Goal: Communication & Community: Answer question/provide support

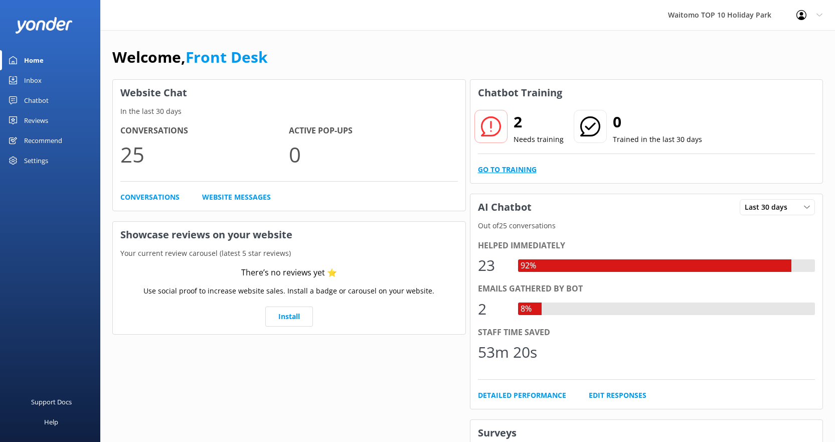
click at [500, 174] on link "Go to Training" at bounding box center [507, 169] width 59 height 11
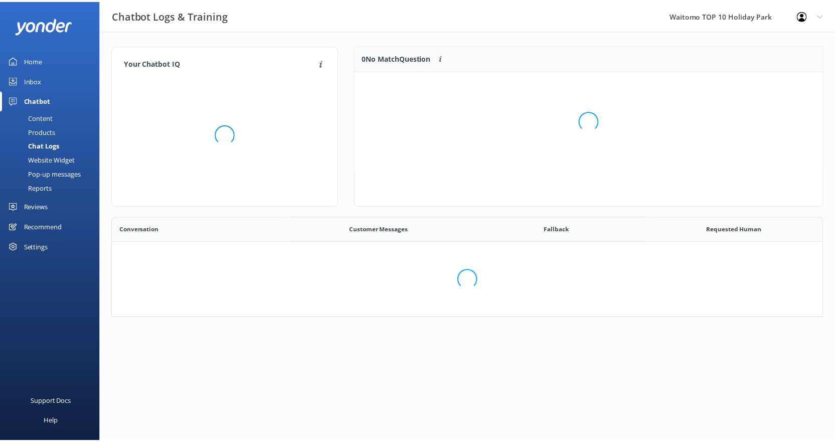
scroll to position [344, 702]
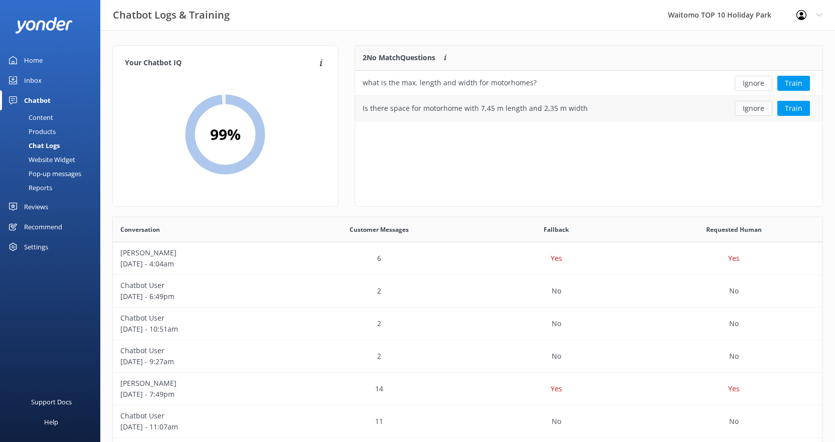
click at [762, 109] on button "Ignore" at bounding box center [754, 108] width 38 height 15
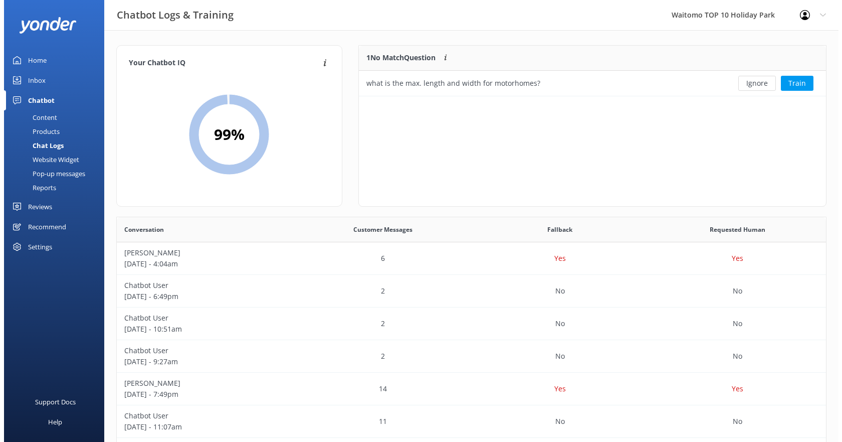
scroll to position [43, 460]
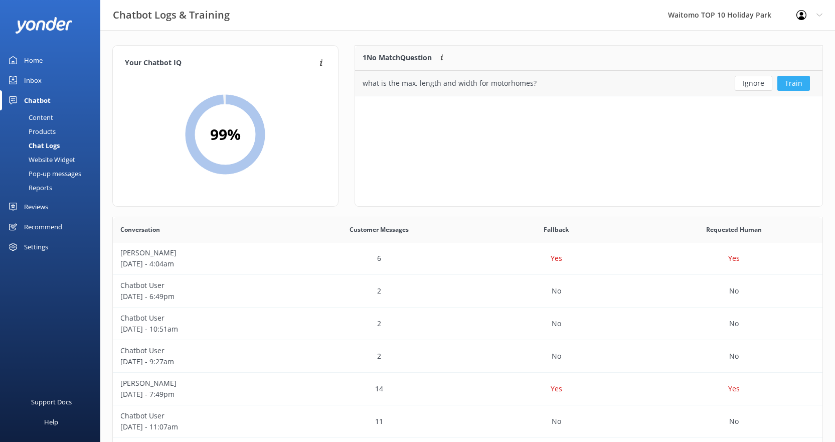
click at [798, 85] on button "Train" at bounding box center [793, 83] width 33 height 15
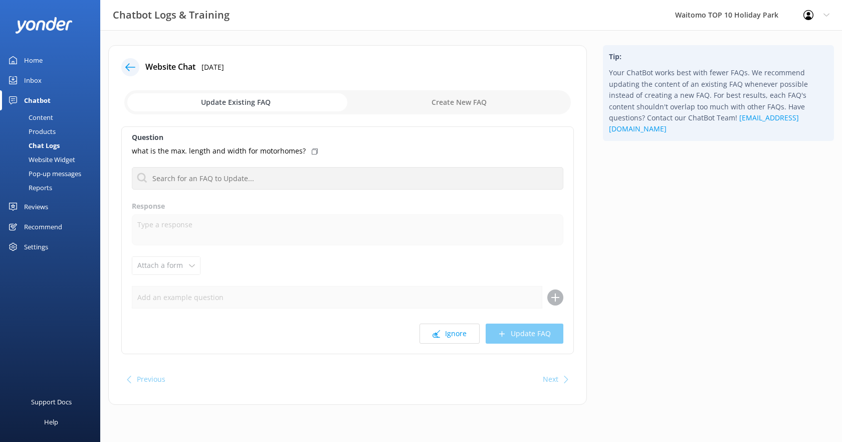
click at [293, 104] on input "checkbox" at bounding box center [347, 102] width 447 height 24
checkbox input "true"
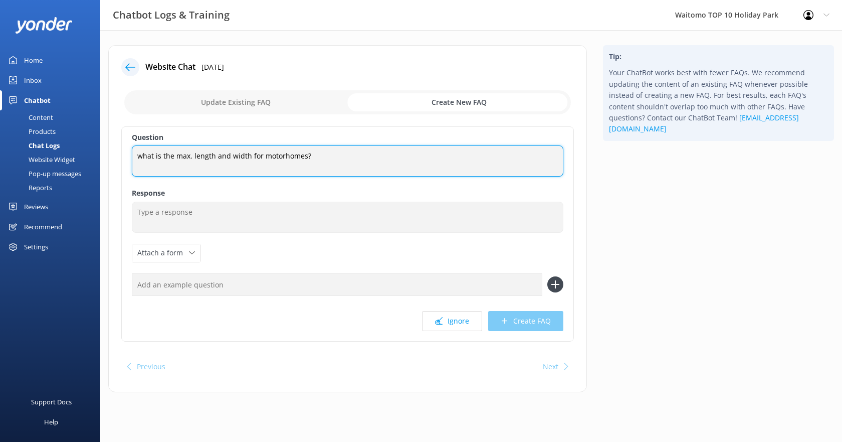
click at [234, 158] on textarea "what is the max. length and width for motorhomes?" at bounding box center [348, 160] width 432 height 31
drag, startPoint x: 175, startPoint y: 156, endPoint x: 113, endPoint y: 153, distance: 61.8
click at [113, 153] on div "Website Chat [DATE] Update Existing FAQ Create New FAQ Question what is the max…" at bounding box center [347, 218] width 479 height 347
type textarea "Is there a maximum length and width for motorhomes?"
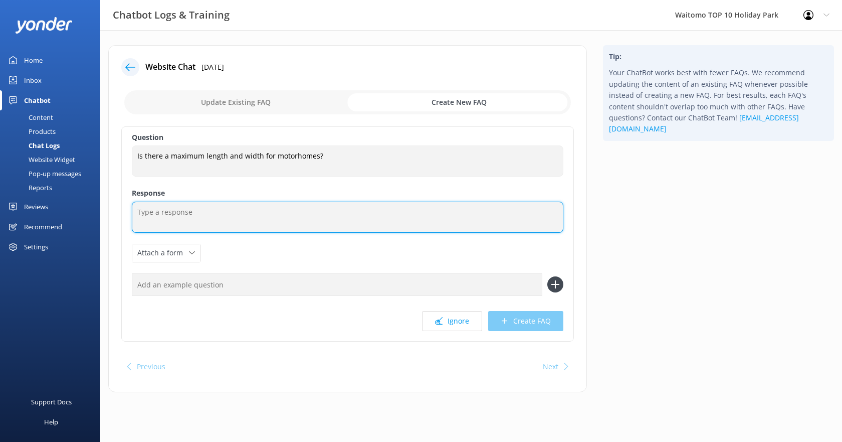
click at [191, 212] on textarea at bounding box center [348, 217] width 432 height 31
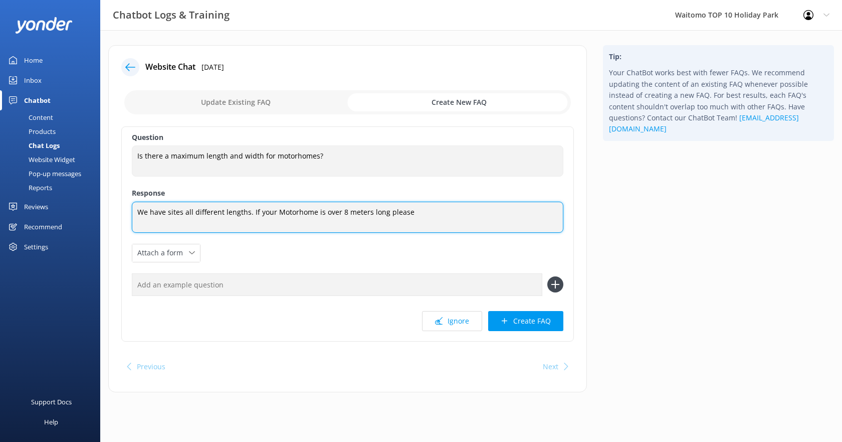
click at [313, 213] on textarea "We have sites all different lengths. If your Motorhome is over 8 meters long pl…" at bounding box center [348, 217] width 432 height 31
click at [440, 211] on textarea "We have sites all different lengths. If your Motorhome or caravan is over 8 met…" at bounding box center [348, 217] width 432 height 31
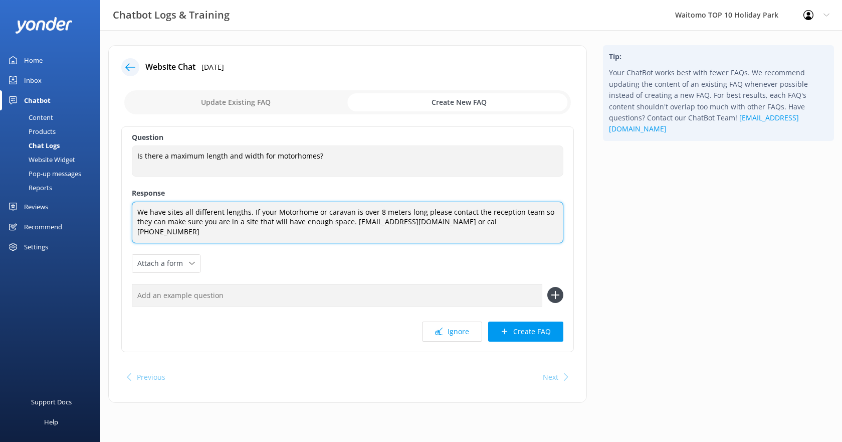
click at [454, 220] on textarea "We have sites all different lengths. If your Motorhome or caravan is over 8 met…" at bounding box center [348, 223] width 432 height 42
type textarea "We have sites all different lengths. If your Motorhome or caravan is over 8 met…"
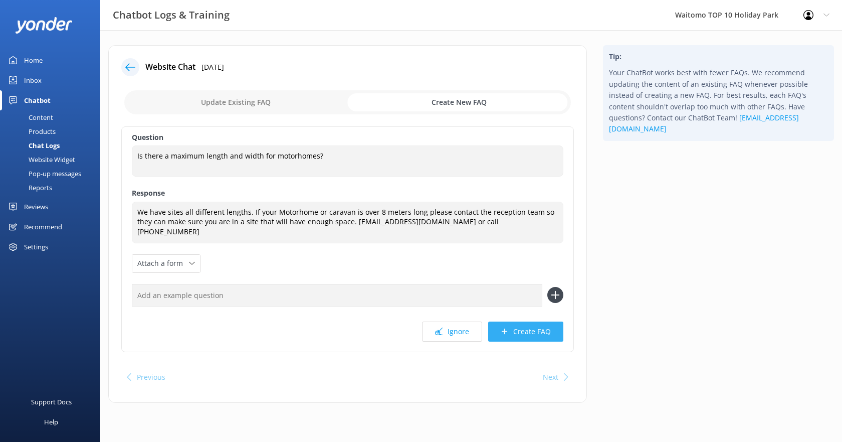
click at [519, 321] on button "Create FAQ" at bounding box center [525, 331] width 75 height 20
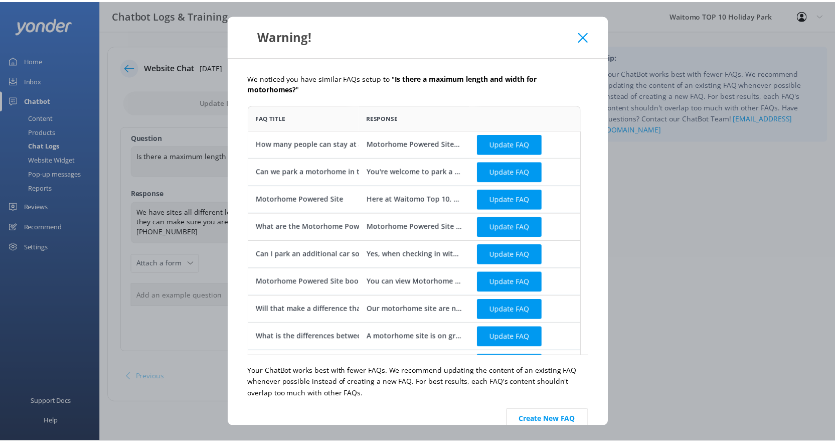
scroll to position [244, 328]
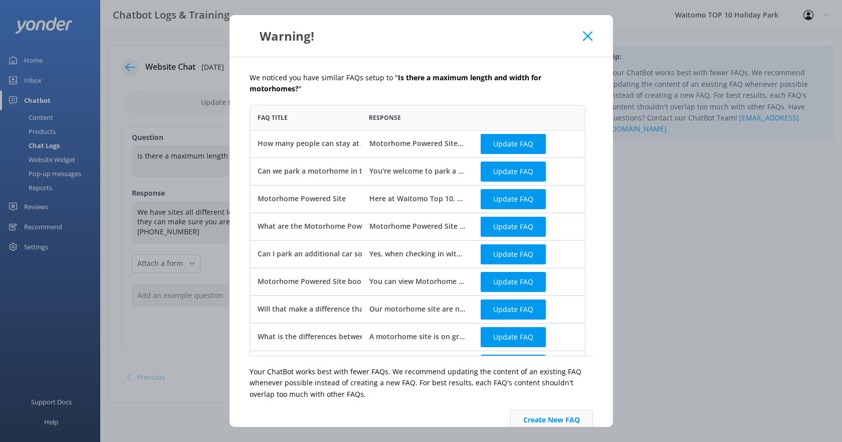
click at [535, 417] on button "Create New FAQ" at bounding box center [552, 420] width 83 height 20
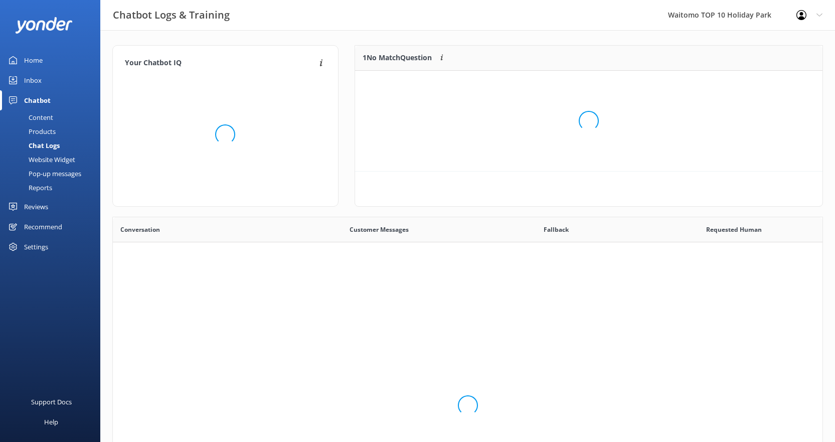
scroll to position [344, 702]
